Goal: Information Seeking & Learning: Learn about a topic

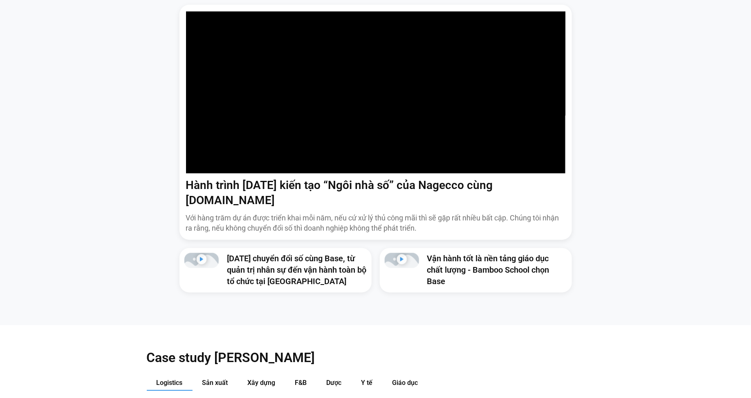
scroll to position [870, 0]
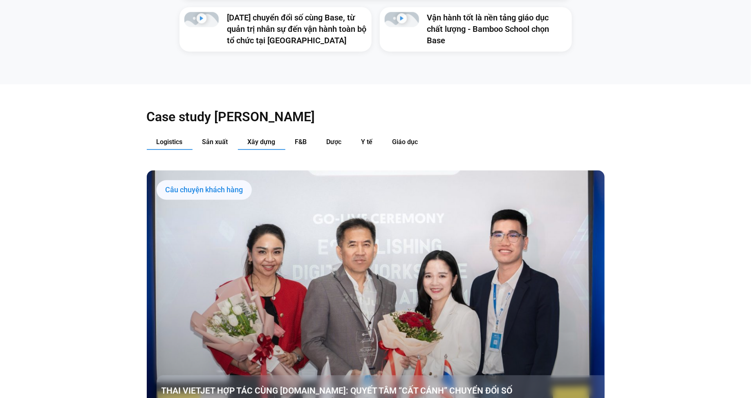
click at [262, 135] on button "Xây dựng" at bounding box center [261, 142] width 47 height 15
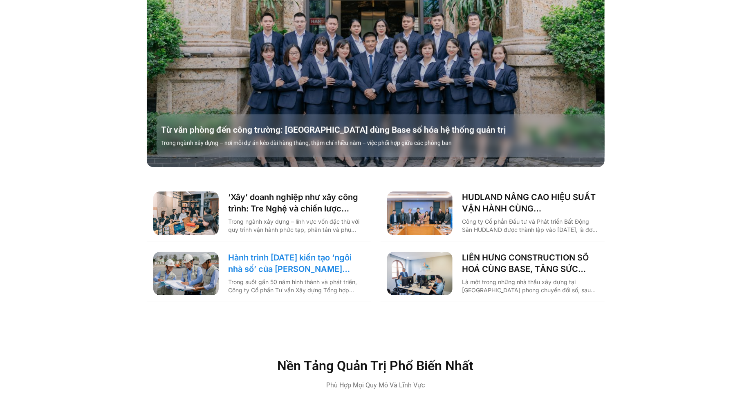
scroll to position [1145, 0]
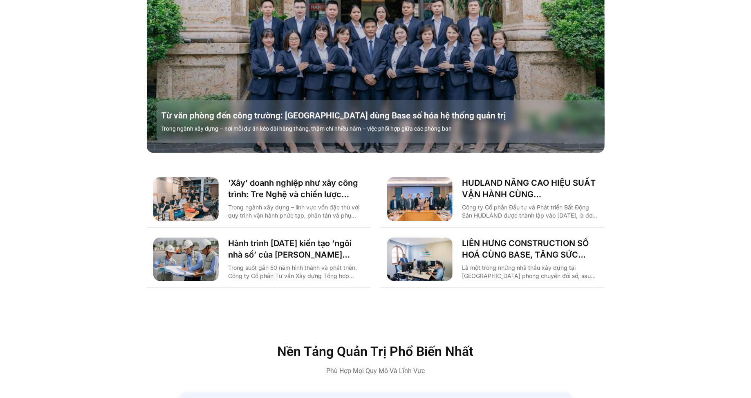
click at [441, 250] on img "Các tab. Mở mục bằng phím Enter hoặc Space, đóng bằng phím Esc và di chuyển bằn…" at bounding box center [419, 260] width 65 height 44
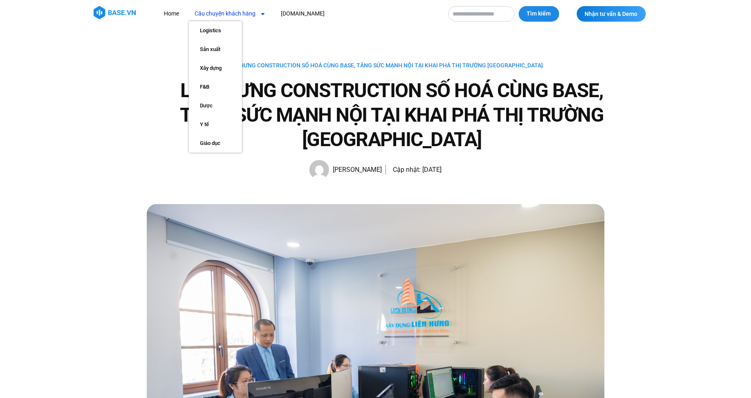
click at [228, 16] on link "Câu chuyện khách hàng" at bounding box center [230, 13] width 83 height 15
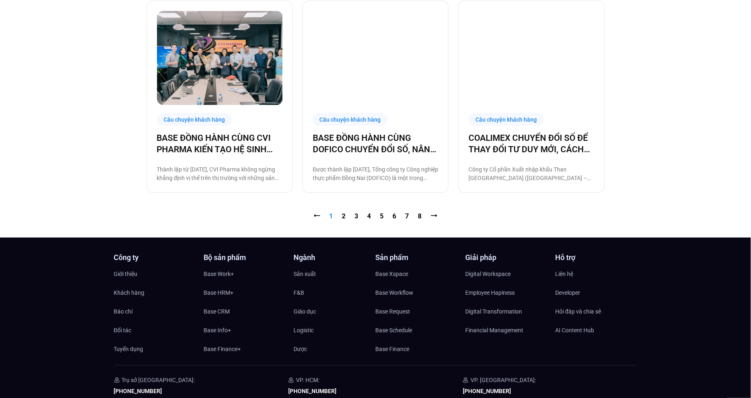
scroll to position [881, 0]
